Goal: Information Seeking & Learning: Learn about a topic

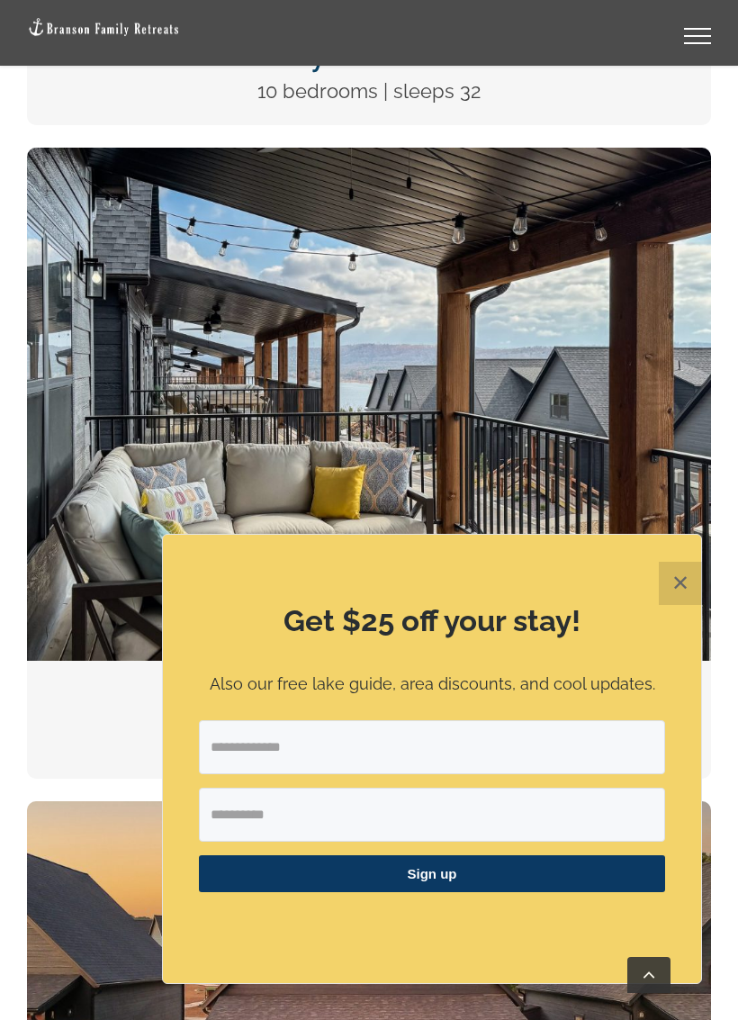
scroll to position [1737, 0]
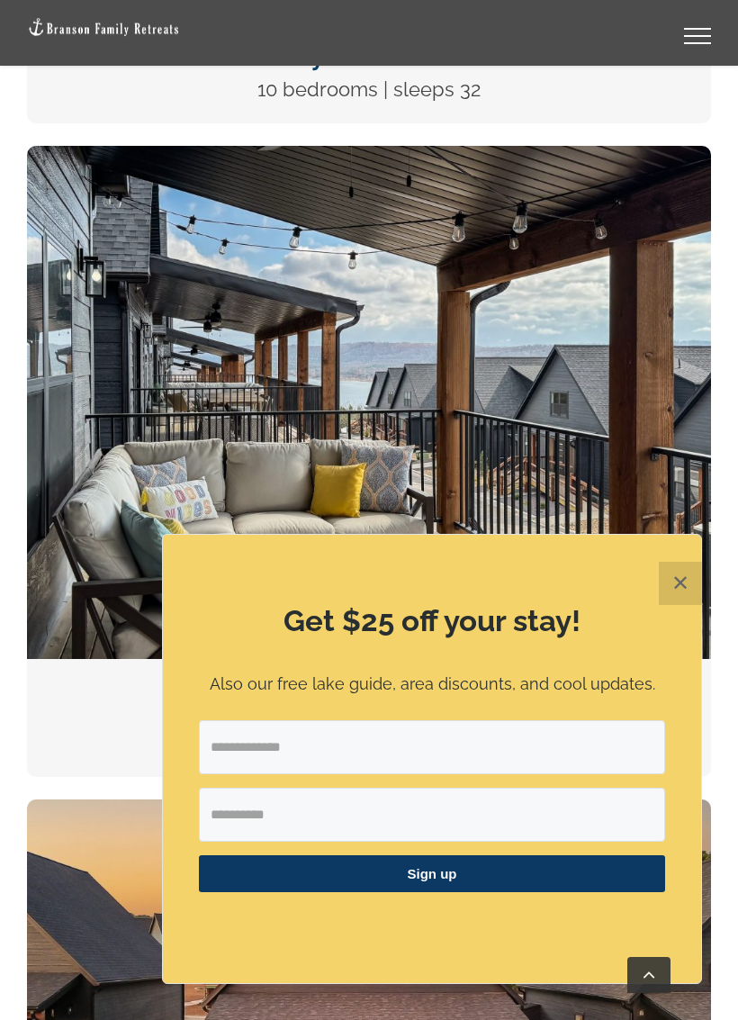
click at [676, 582] on button "✕" at bounding box center [680, 583] width 43 height 43
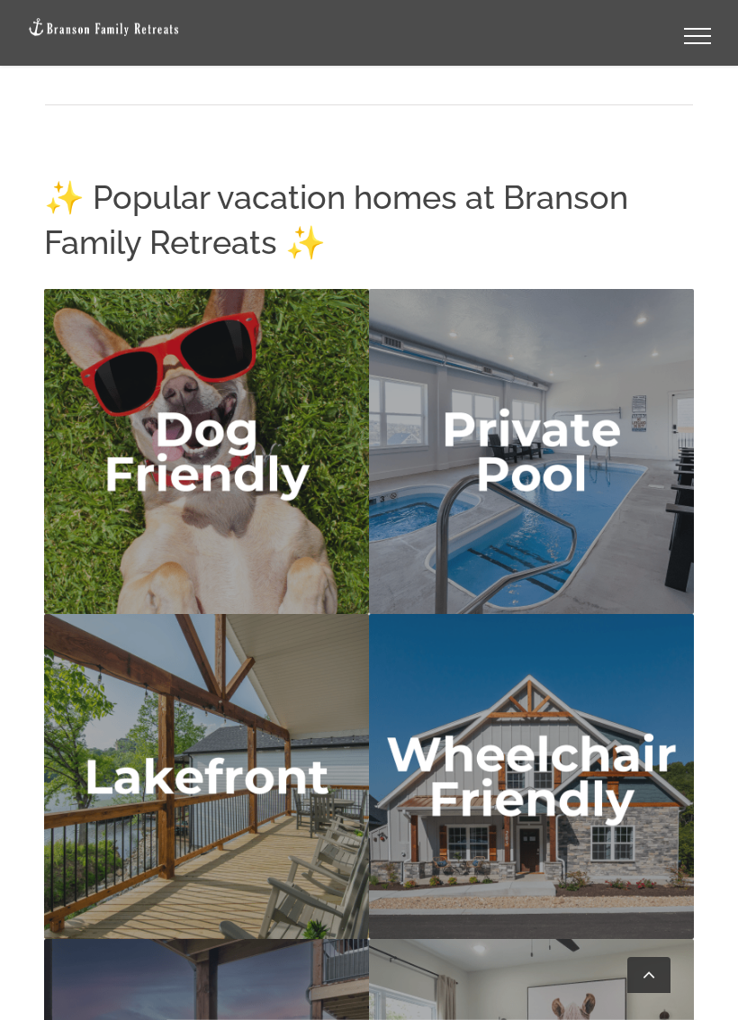
scroll to position [5114, 0]
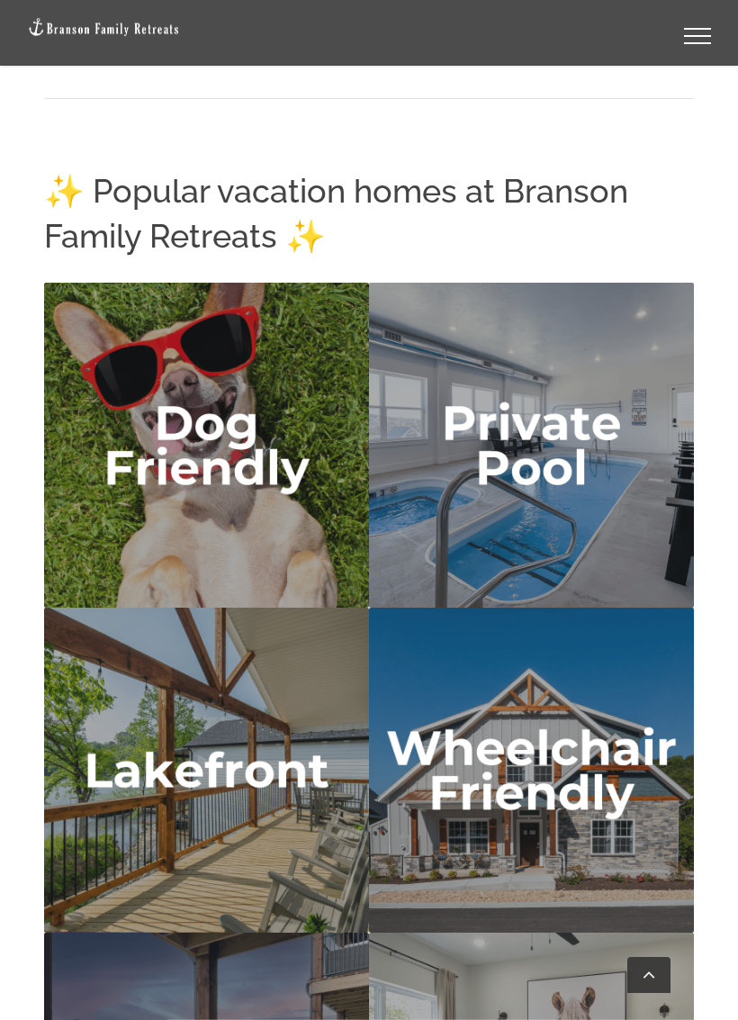
click at [247, 780] on img "lakefront" at bounding box center [206, 769] width 325 height 325
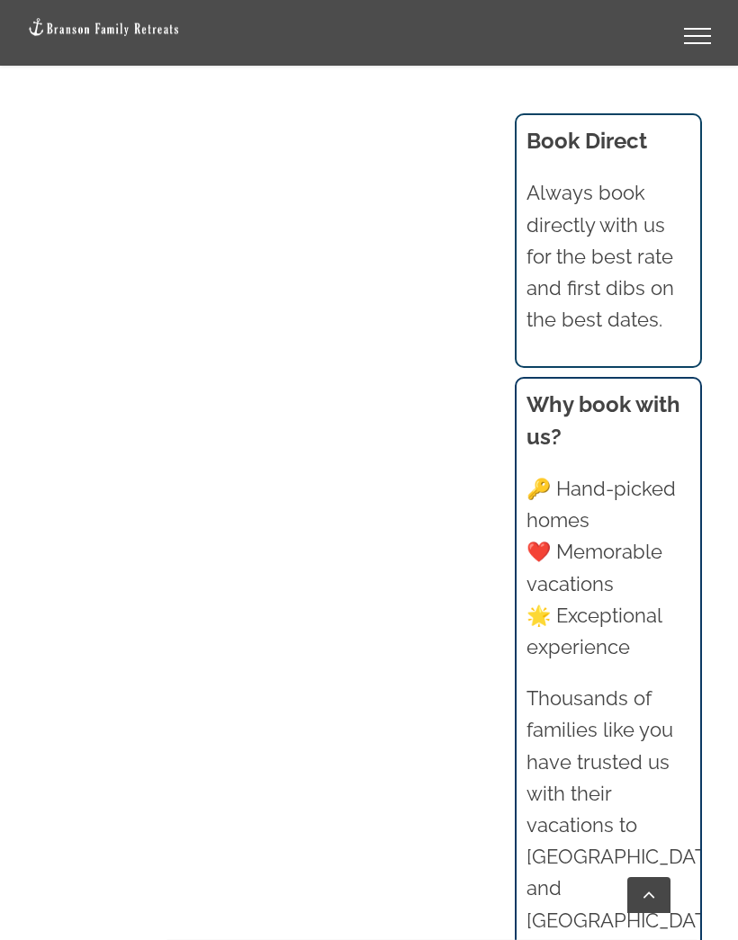
scroll to position [1693, 0]
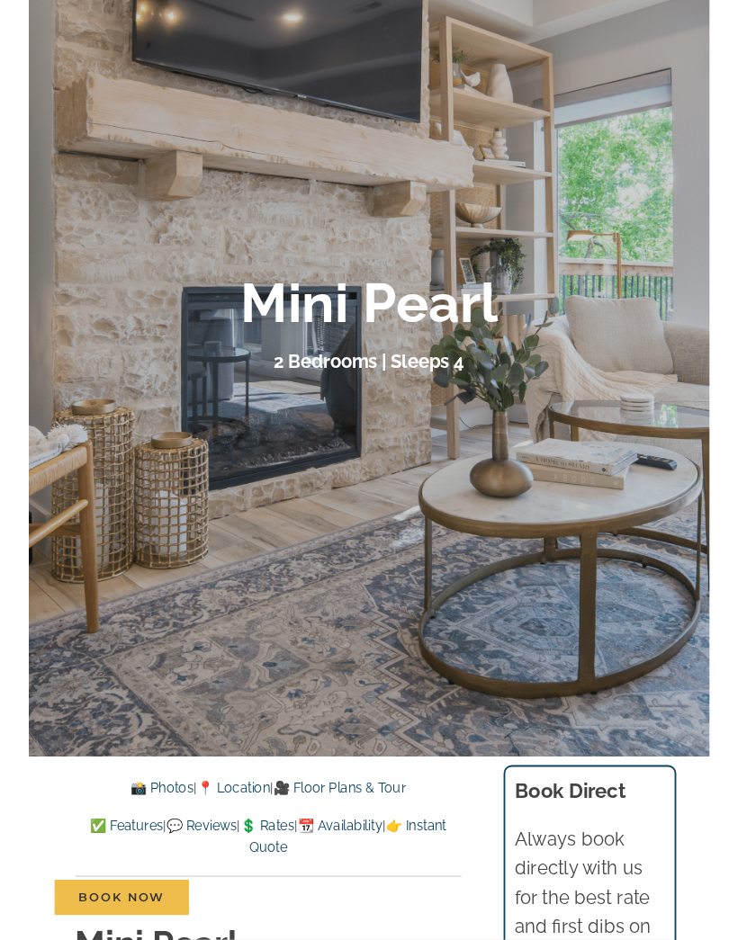
scroll to position [172, 0]
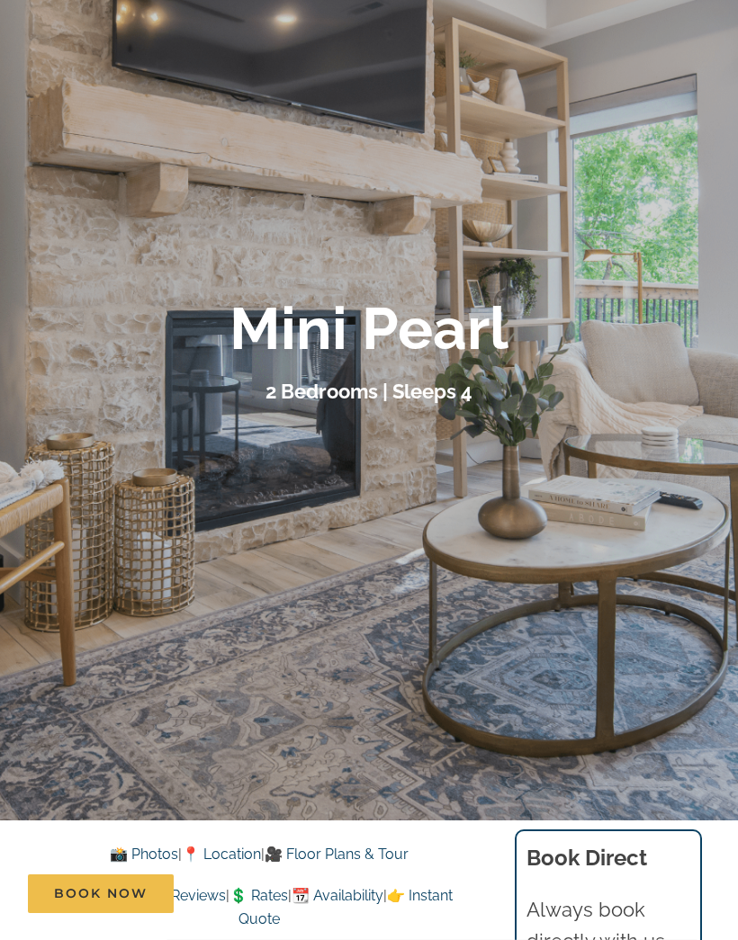
click at [133, 846] on link "📸 Photos" at bounding box center [144, 854] width 68 height 17
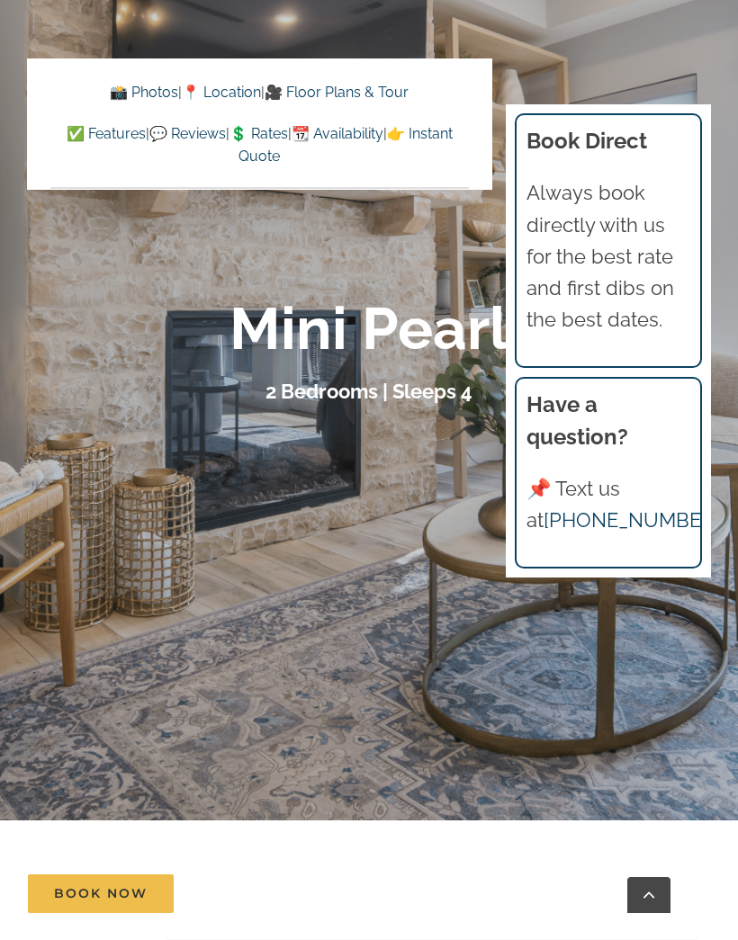
scroll to position [1384, 0]
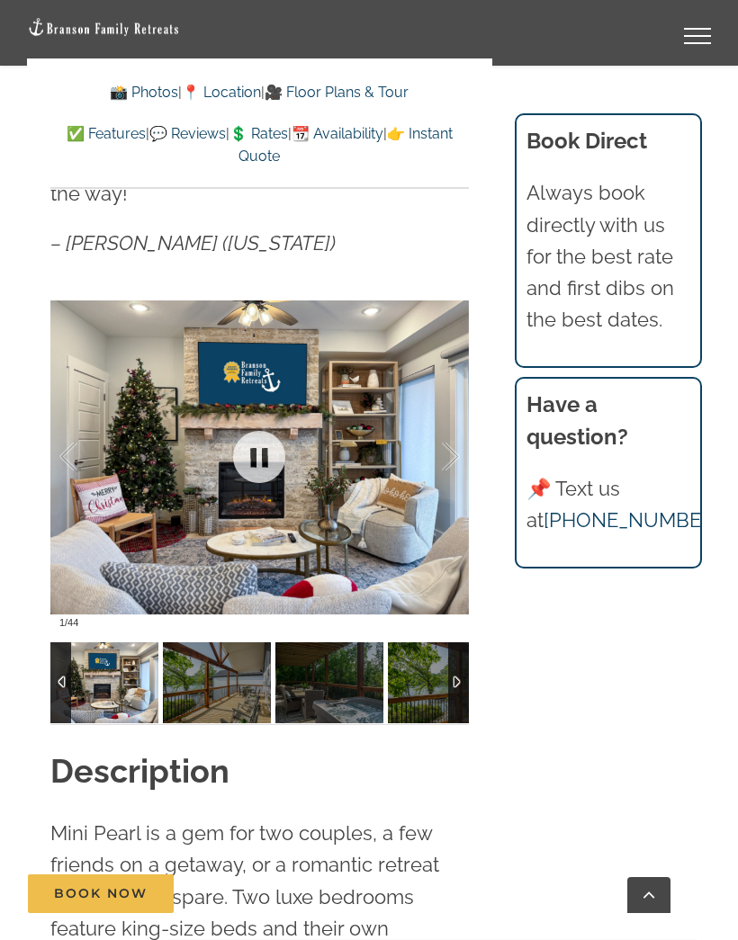
click at [454, 421] on div at bounding box center [432, 457] width 56 height 112
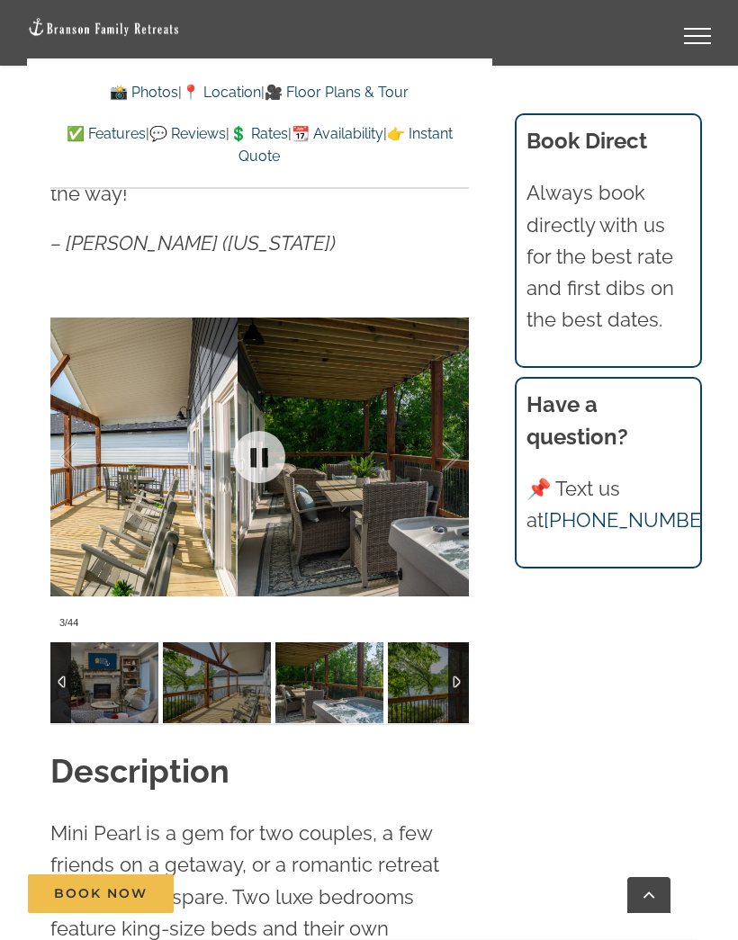
click at [460, 425] on div at bounding box center [259, 457] width 418 height 360
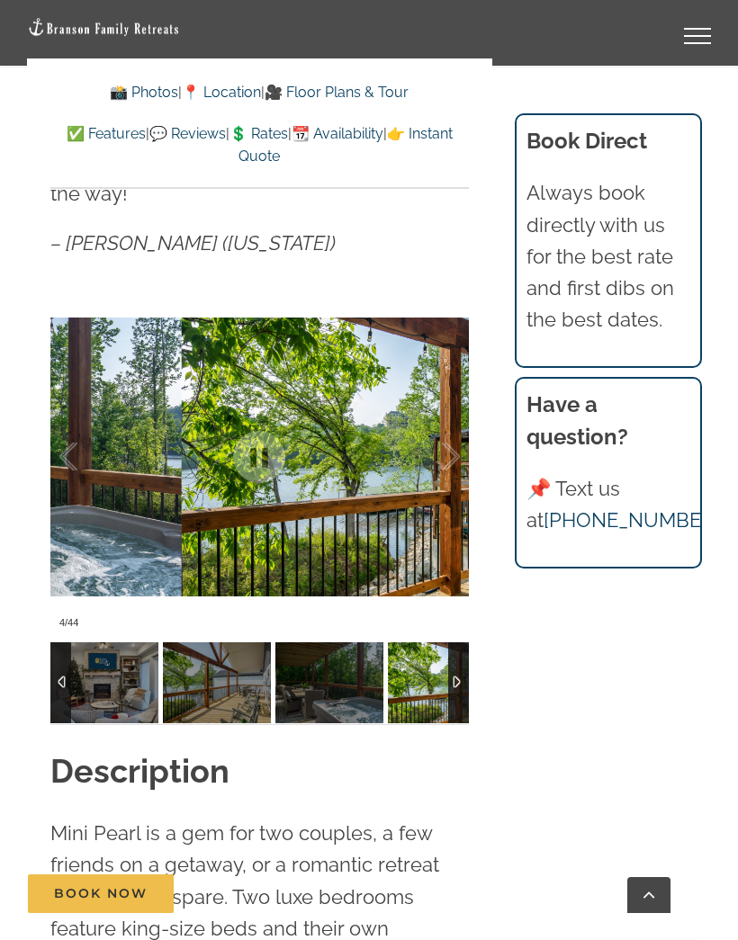
click at [453, 434] on div at bounding box center [432, 457] width 56 height 112
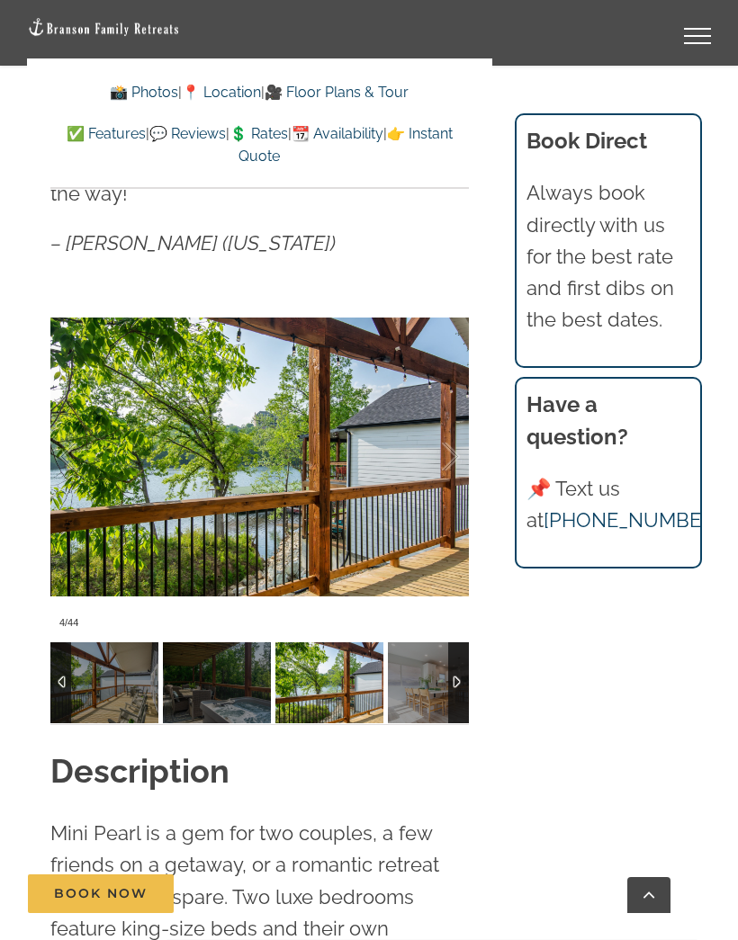
click at [457, 436] on div at bounding box center [432, 457] width 56 height 112
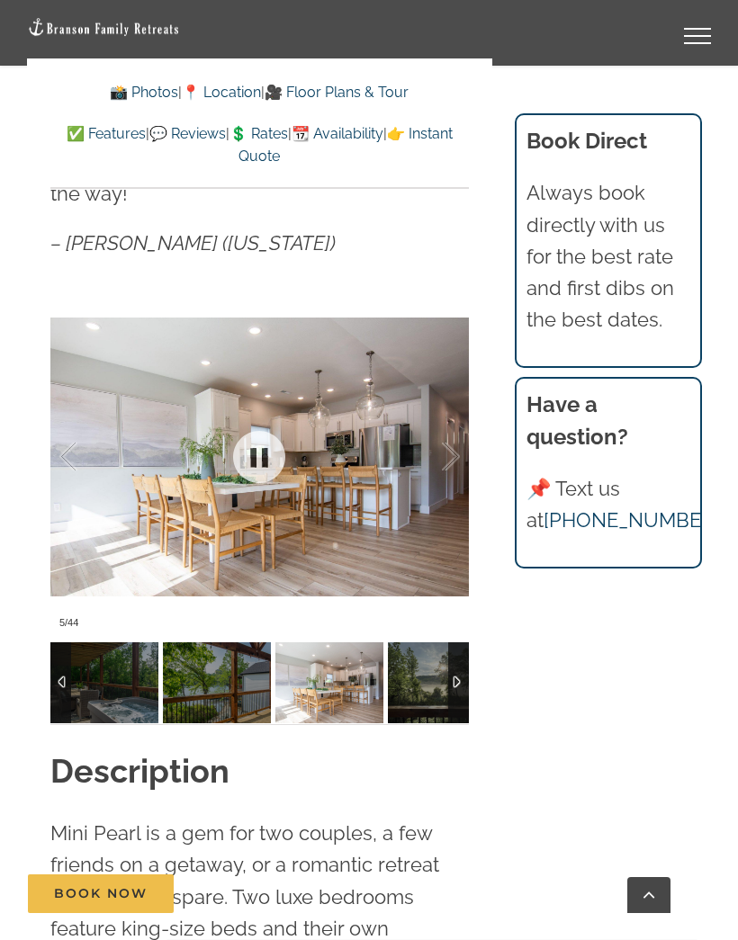
click at [466, 418] on div at bounding box center [259, 457] width 418 height 360
click at [462, 422] on div at bounding box center [259, 457] width 418 height 360
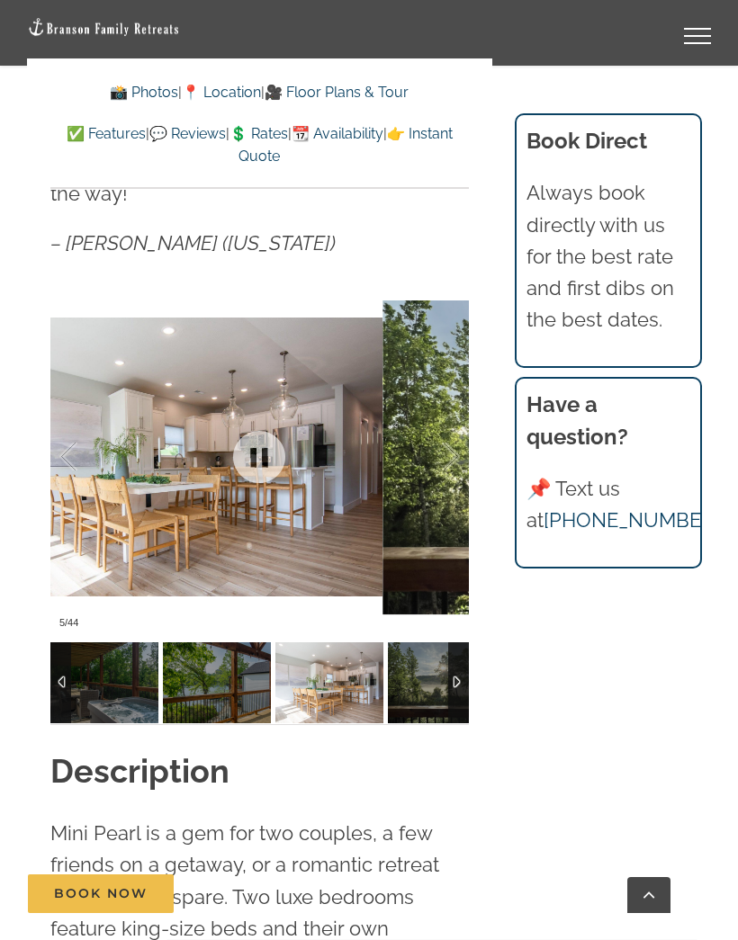
click at [454, 432] on div at bounding box center [432, 457] width 56 height 112
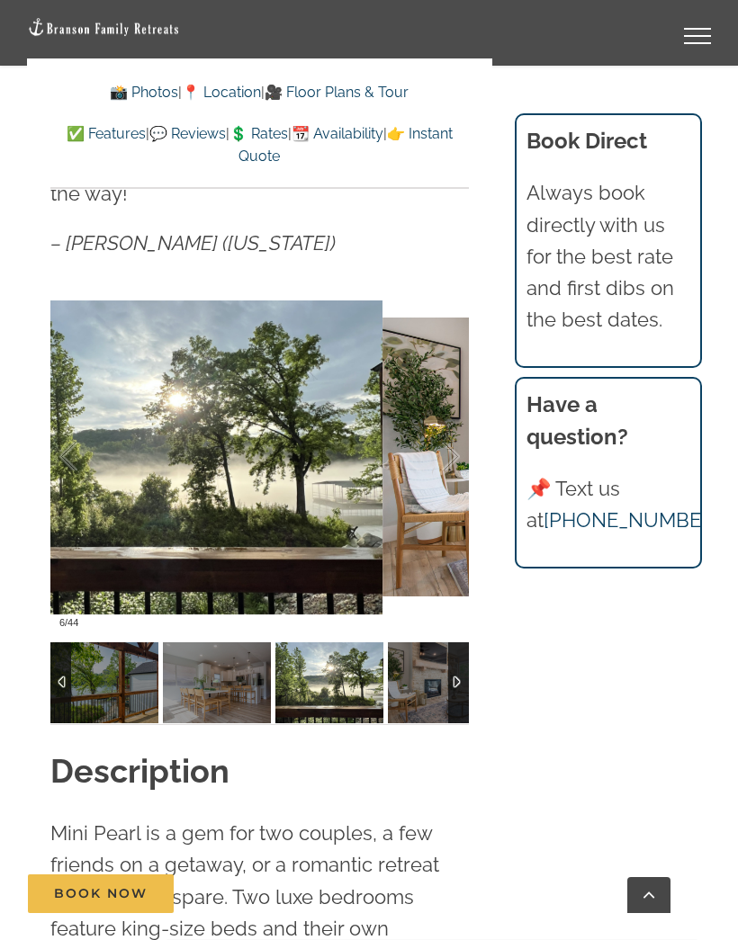
click at [451, 441] on div at bounding box center [432, 457] width 56 height 112
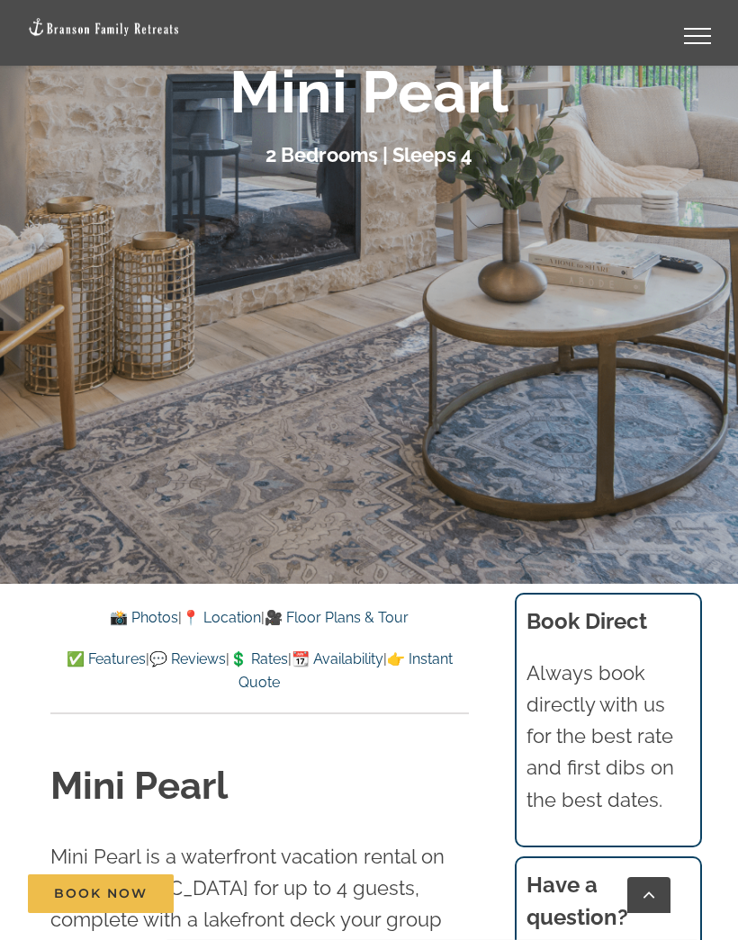
scroll to position [389, 0]
